Goal: Task Accomplishment & Management: Manage account settings

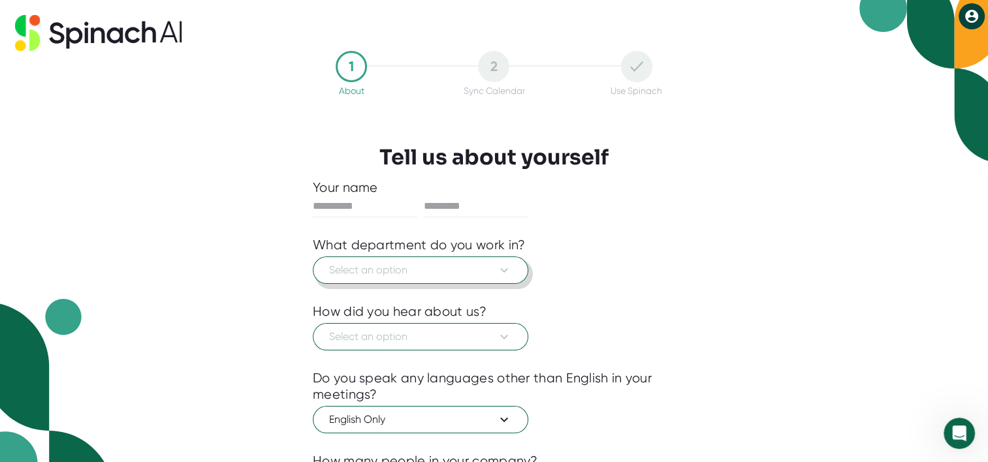
click at [422, 268] on span "Select an option" at bounding box center [420, 270] width 183 height 16
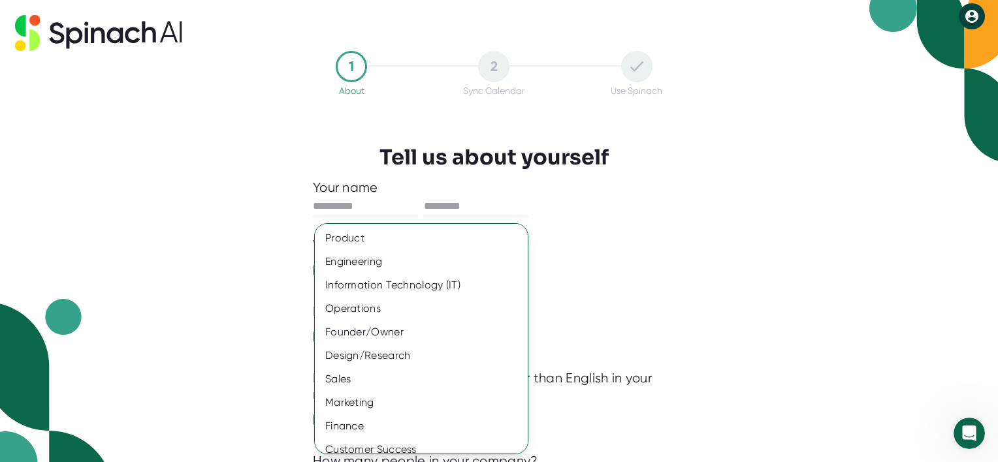
click at [361, 203] on div at bounding box center [499, 231] width 998 height 462
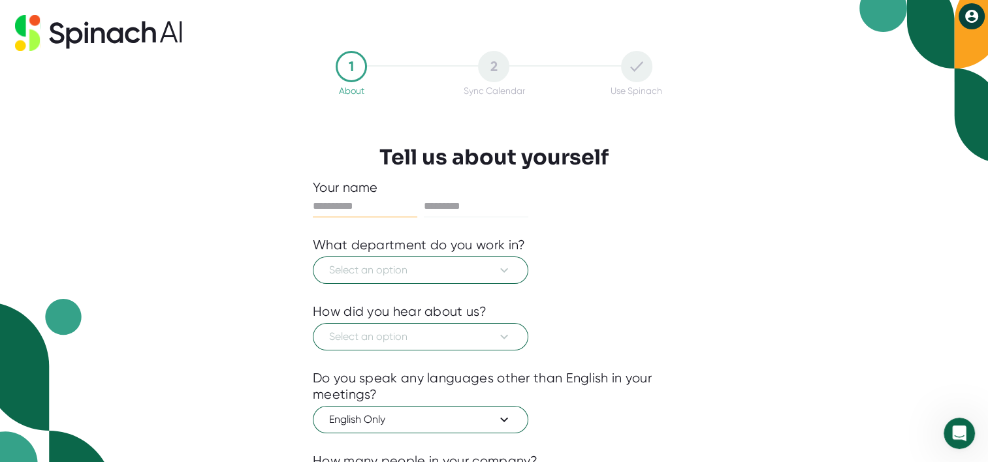
click at [362, 207] on input "text" at bounding box center [365, 206] width 104 height 21
type input "*****"
type input "********"
click at [441, 262] on span "Select an option" at bounding box center [420, 270] width 183 height 16
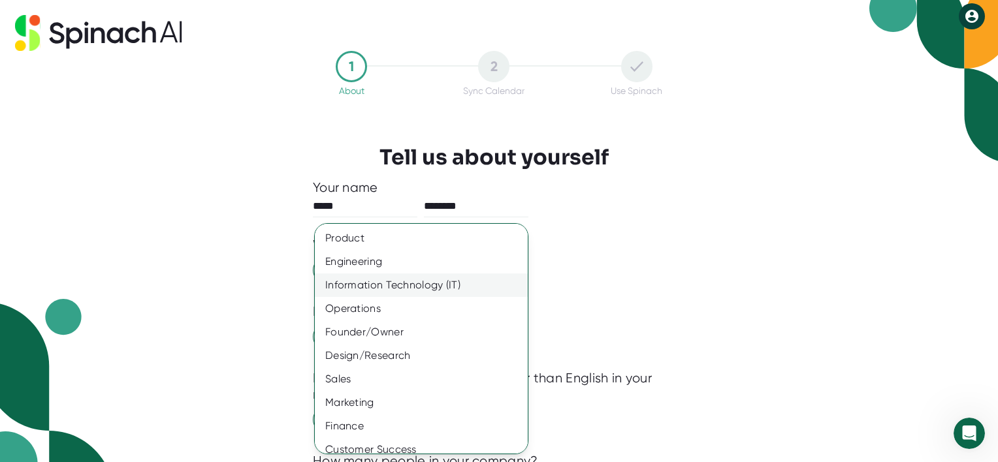
click at [412, 289] on div "Information Technology (IT)" at bounding box center [426, 286] width 223 height 24
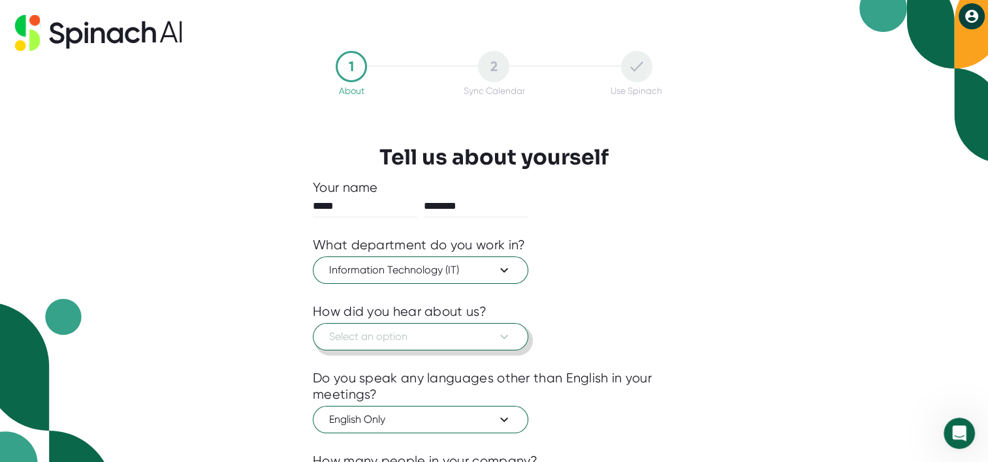
click at [383, 332] on span "Select an option" at bounding box center [420, 337] width 183 height 16
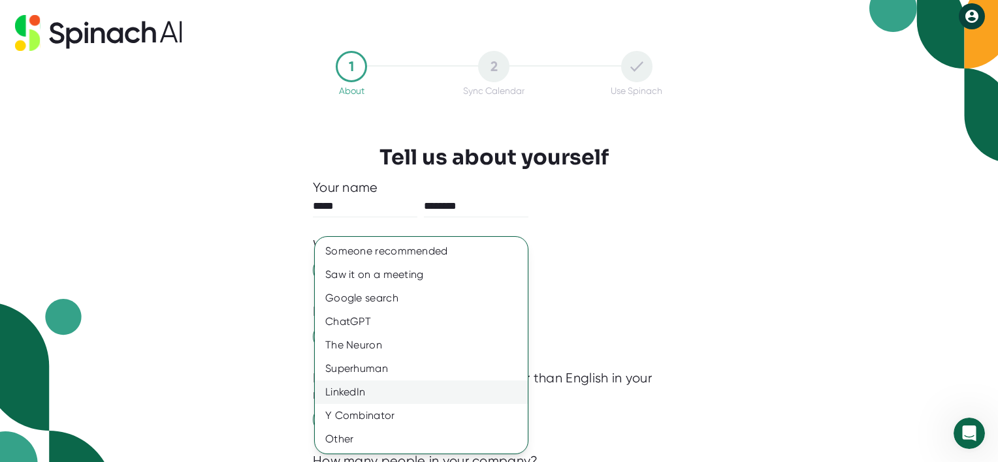
click at [370, 394] on div "LinkedIn" at bounding box center [421, 393] width 213 height 24
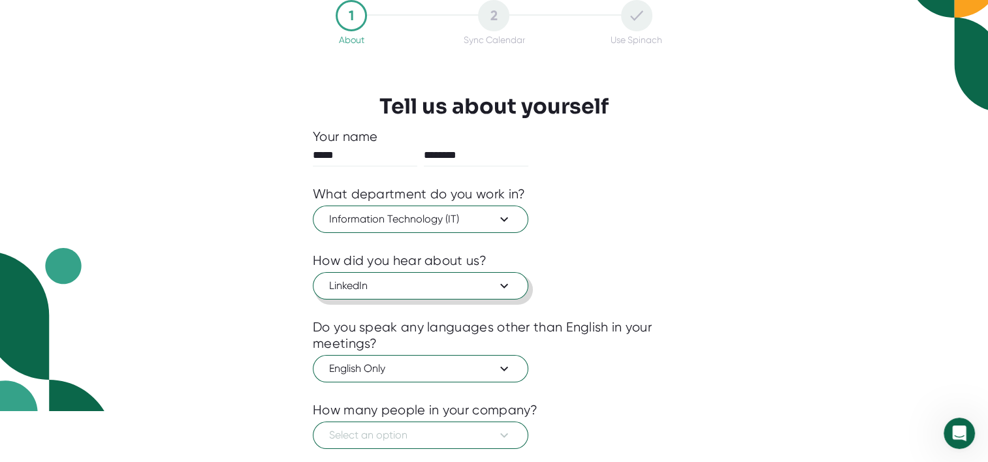
scroll to position [128, 0]
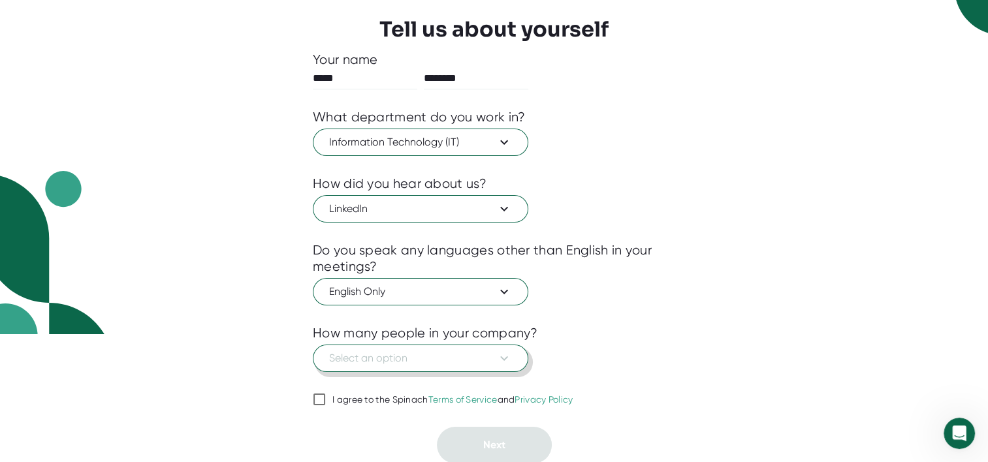
click at [364, 364] on span "Select an option" at bounding box center [420, 359] width 183 height 16
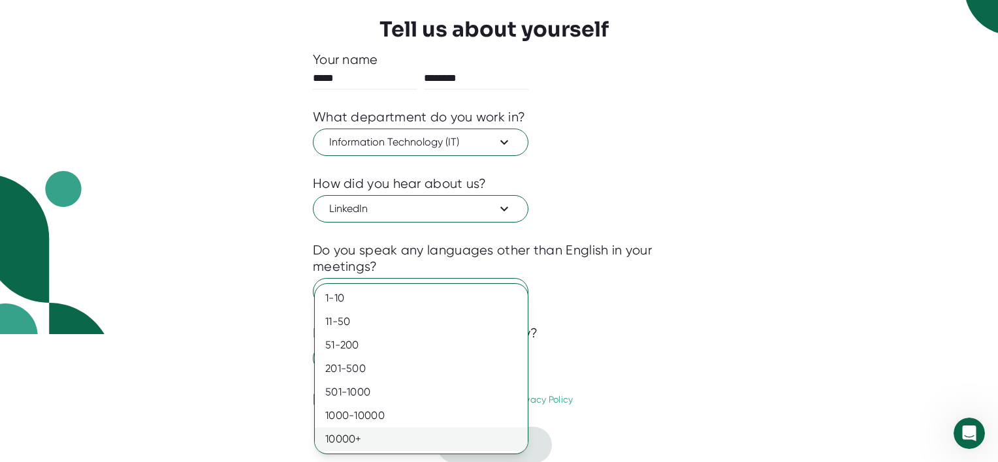
click at [345, 441] on div "10000+" at bounding box center [421, 440] width 213 height 24
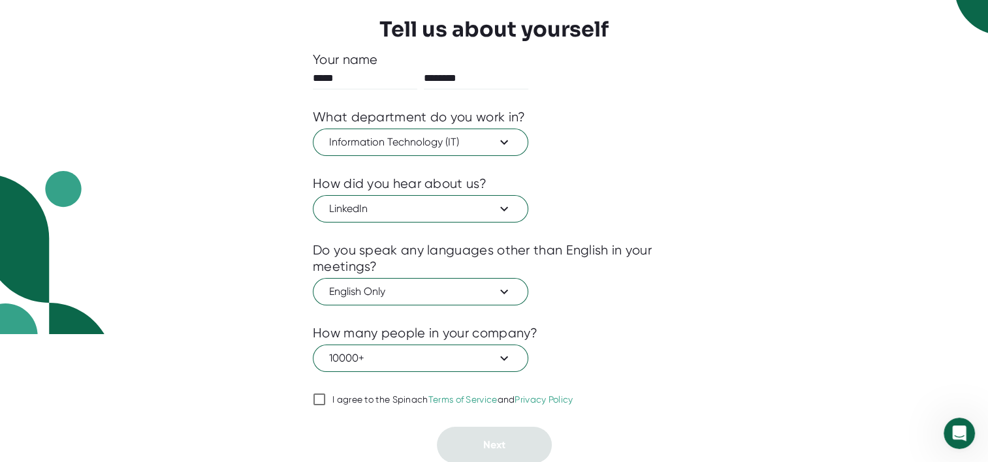
click at [321, 400] on input "I agree to the Spinach Terms of Service and Privacy Policy" at bounding box center [319, 400] width 13 height 16
checkbox input "true"
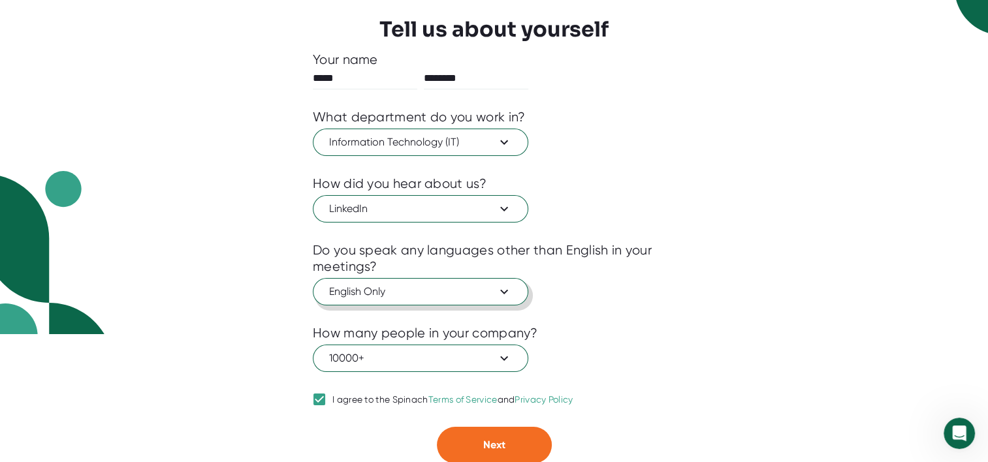
click at [384, 294] on span "English Only" at bounding box center [420, 292] width 183 height 16
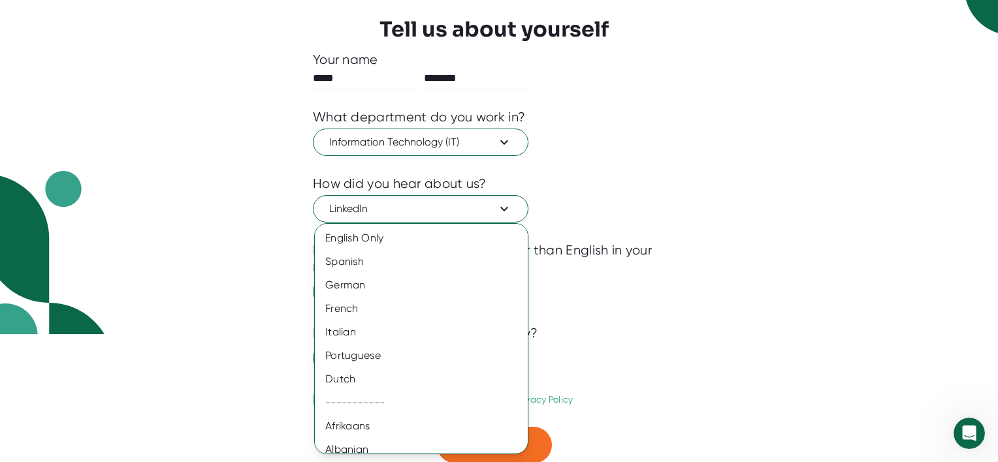
click at [644, 290] on div at bounding box center [499, 231] width 998 height 462
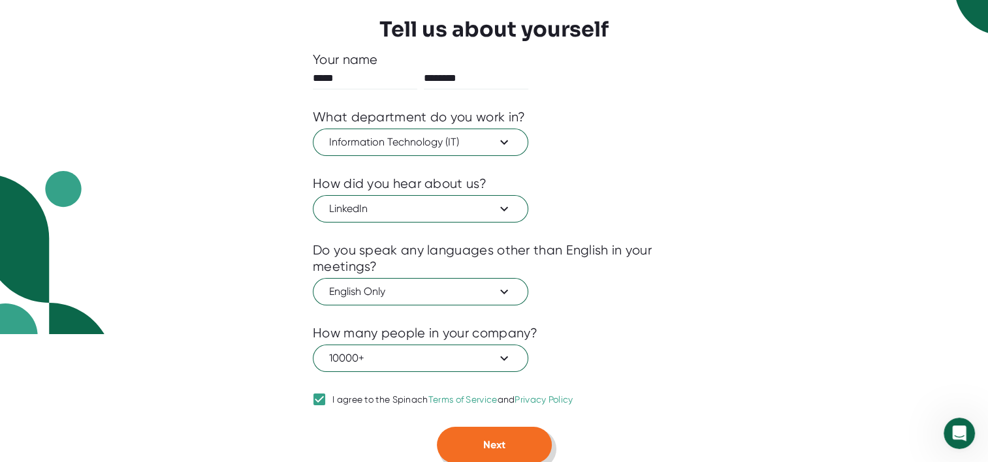
click at [474, 448] on button "Next" at bounding box center [494, 445] width 115 height 37
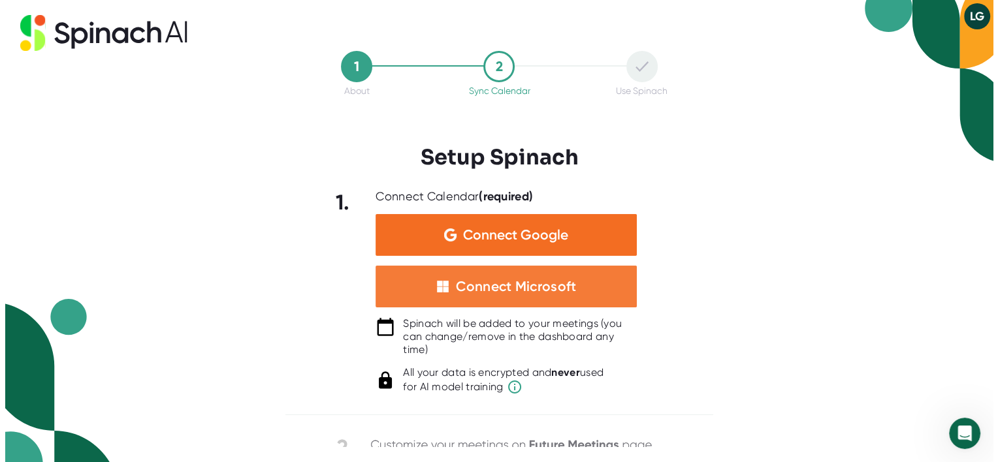
scroll to position [0, 0]
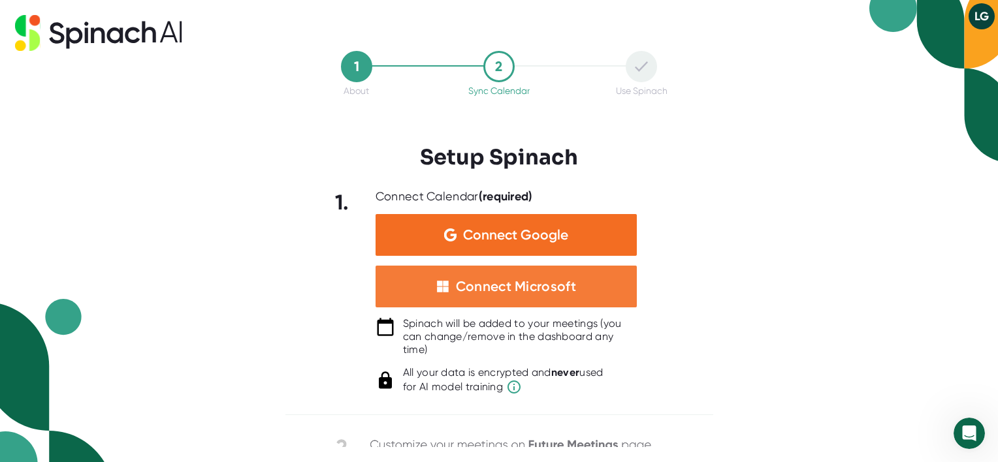
click at [505, 293] on div "Connect Microsoft" at bounding box center [516, 286] width 120 height 17
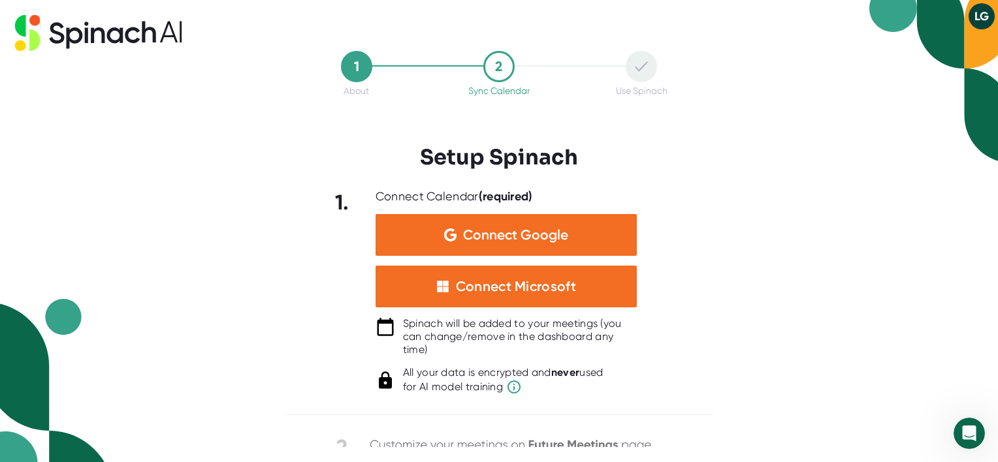
click at [801, 315] on div "1 About 2 Sync Calendar Use Spinach Setup Spinach 1. Connect Calendar (required…" at bounding box center [499, 231] width 998 height 462
